Goal: Check status: Check status

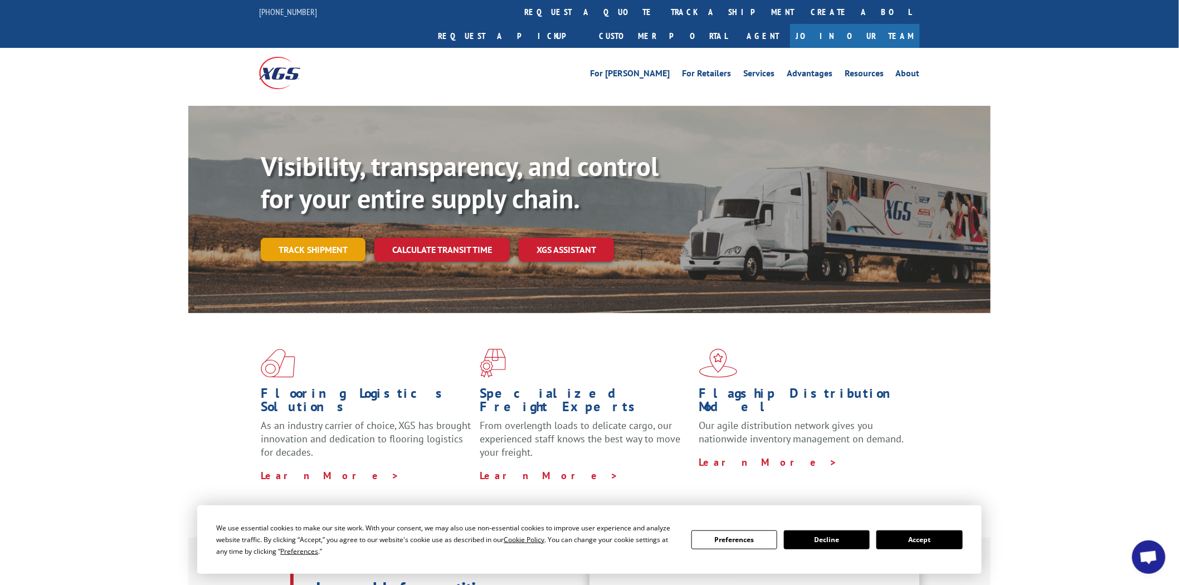
click at [333, 238] on link "Track shipment" at bounding box center [313, 249] width 105 height 23
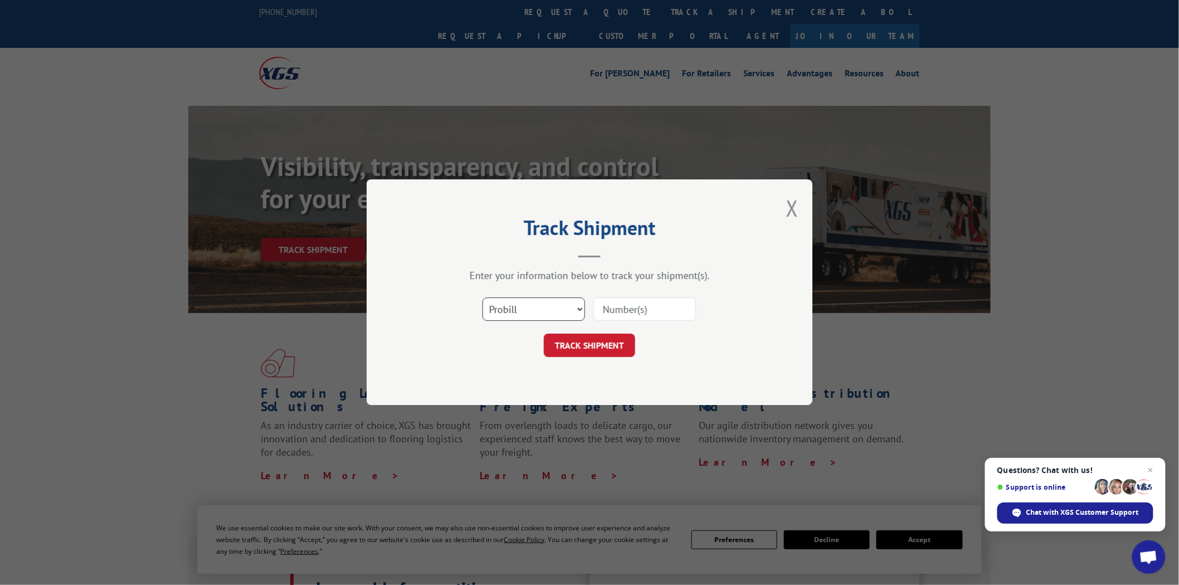
click at [528, 316] on select "Select category... Probill BOL PO" at bounding box center [533, 309] width 103 height 23
select select "bol"
click at [482, 298] on select "Select category... Probill BOL PO" at bounding box center [533, 309] width 103 height 23
click at [618, 316] on input at bounding box center [644, 309] width 103 height 23
type input "7050304"
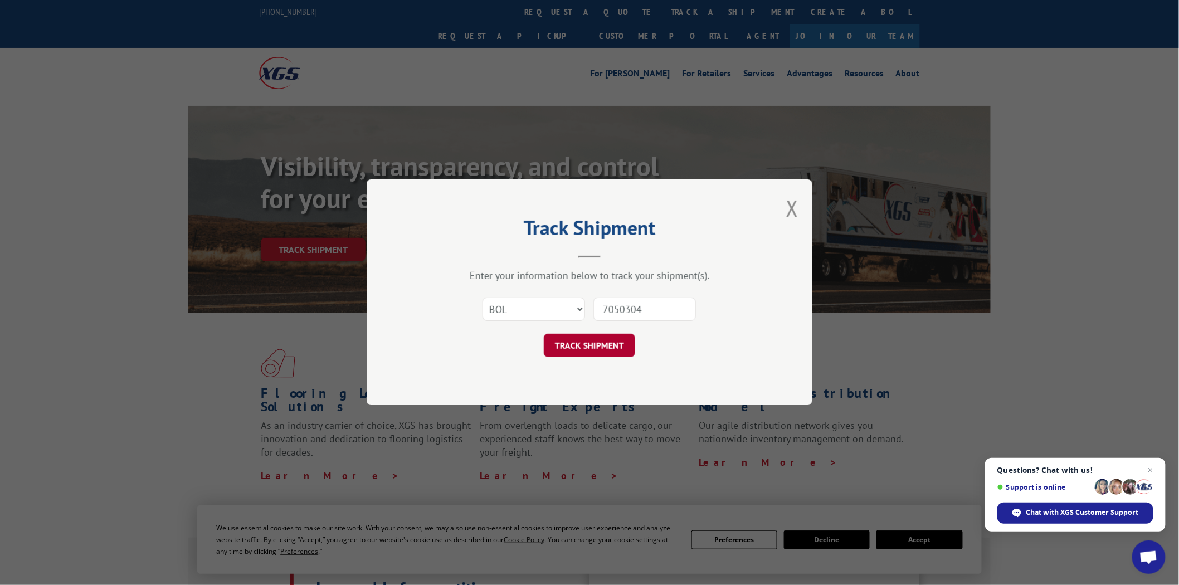
click at [592, 347] on button "TRACK SHIPMENT" at bounding box center [589, 345] width 91 height 23
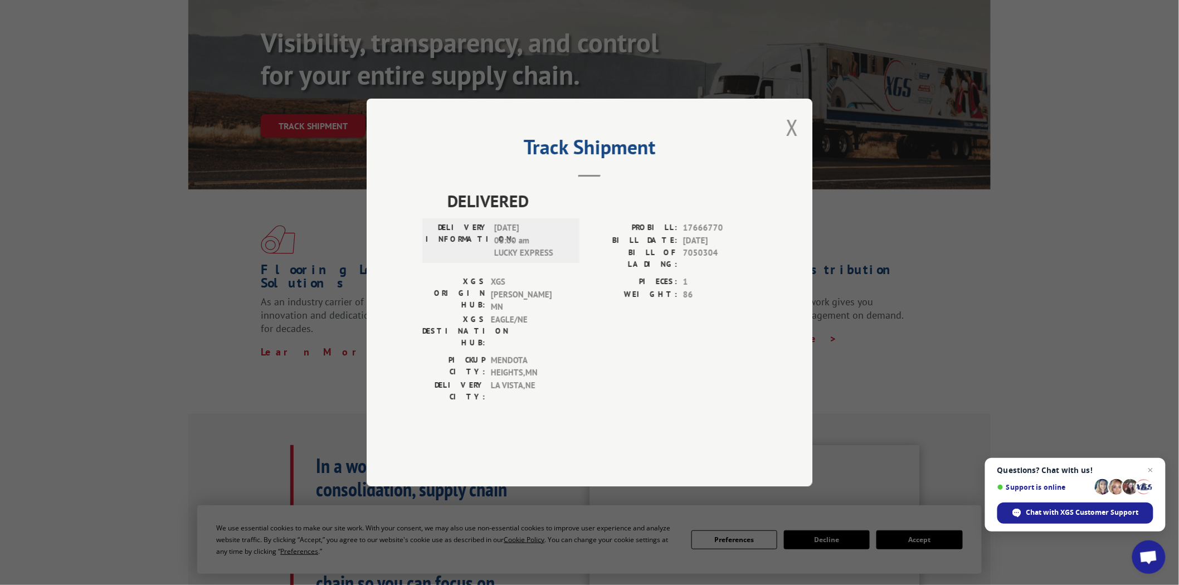
scroll to position [62, 0]
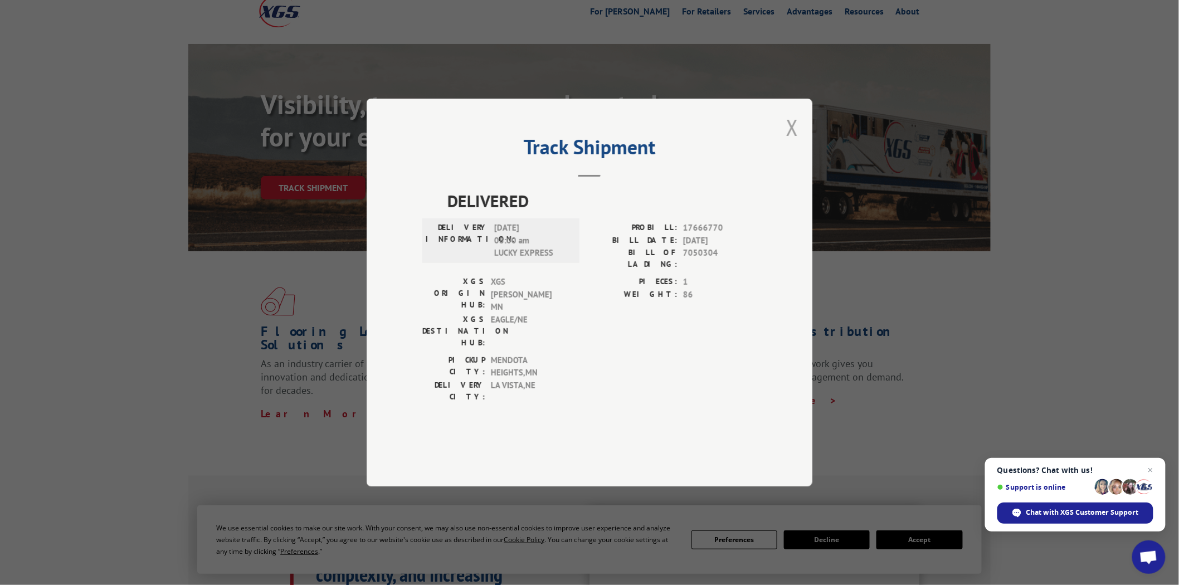
click at [797, 142] on button "Close modal" at bounding box center [792, 128] width 12 height 30
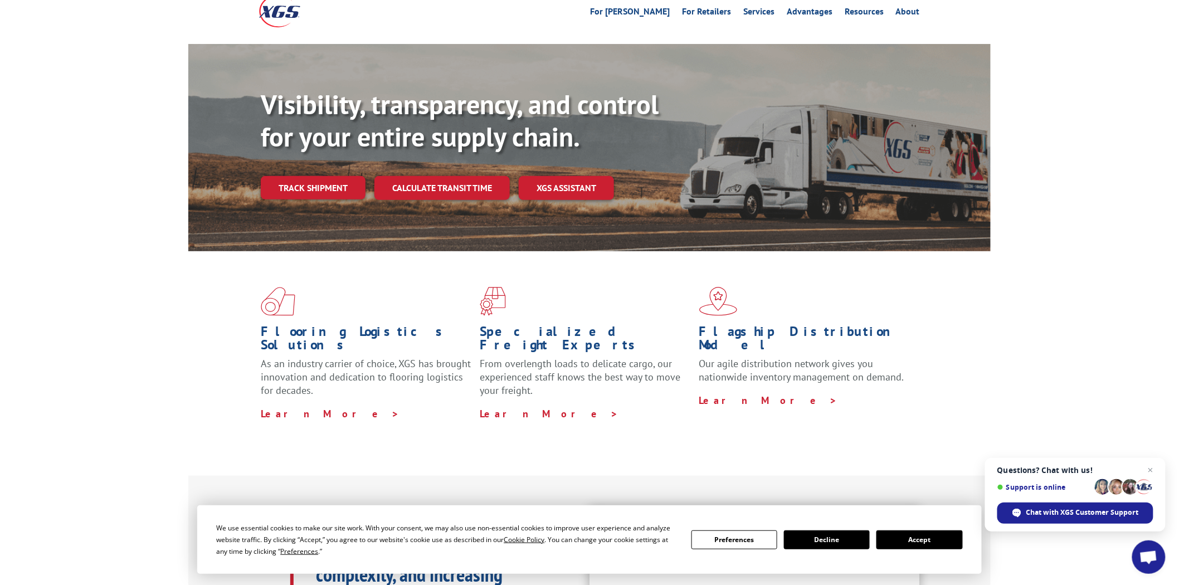
scroll to position [0, 0]
